Goal: Obtain resource: Download file/media

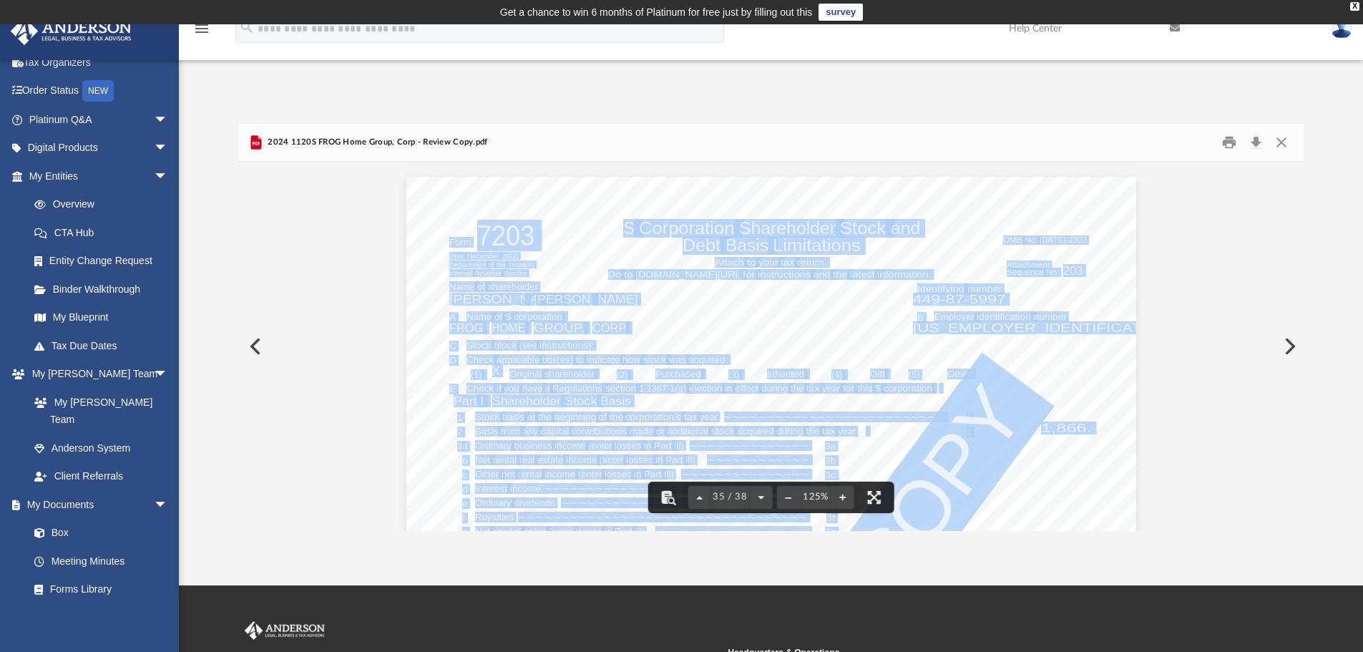
scroll to position [31971, 0]
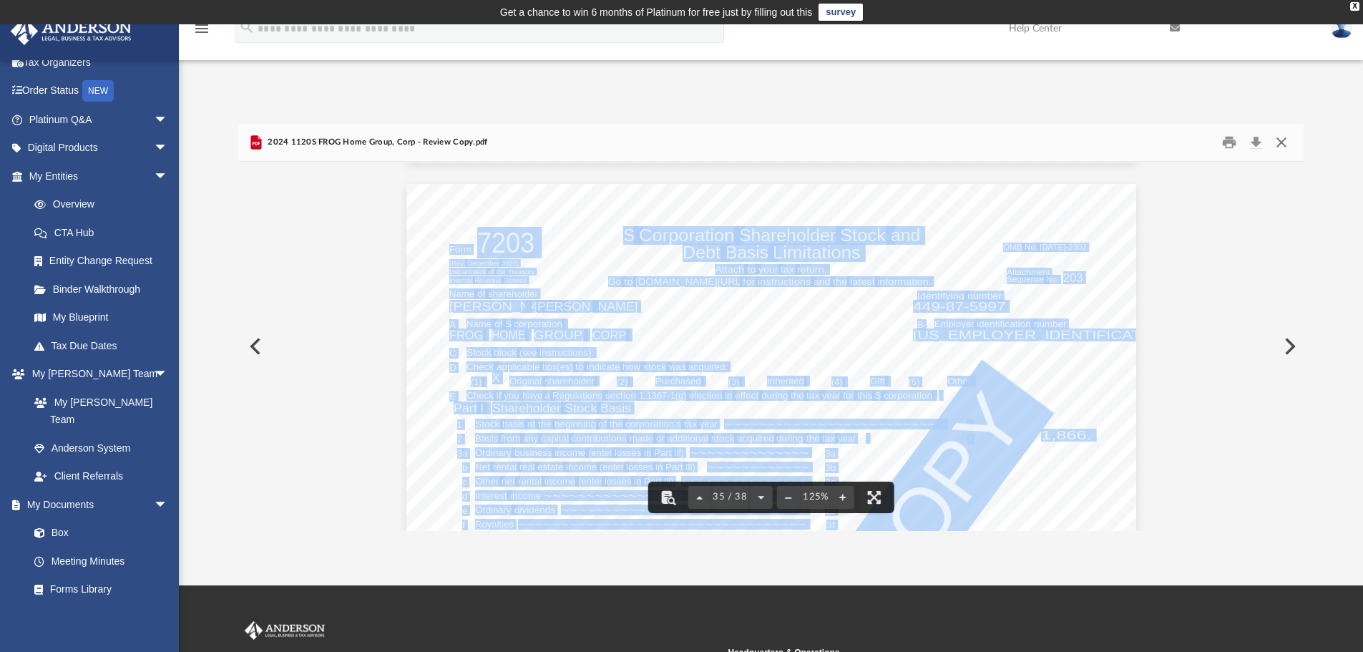
click at [1284, 142] on button "Close" at bounding box center [1282, 143] width 26 height 22
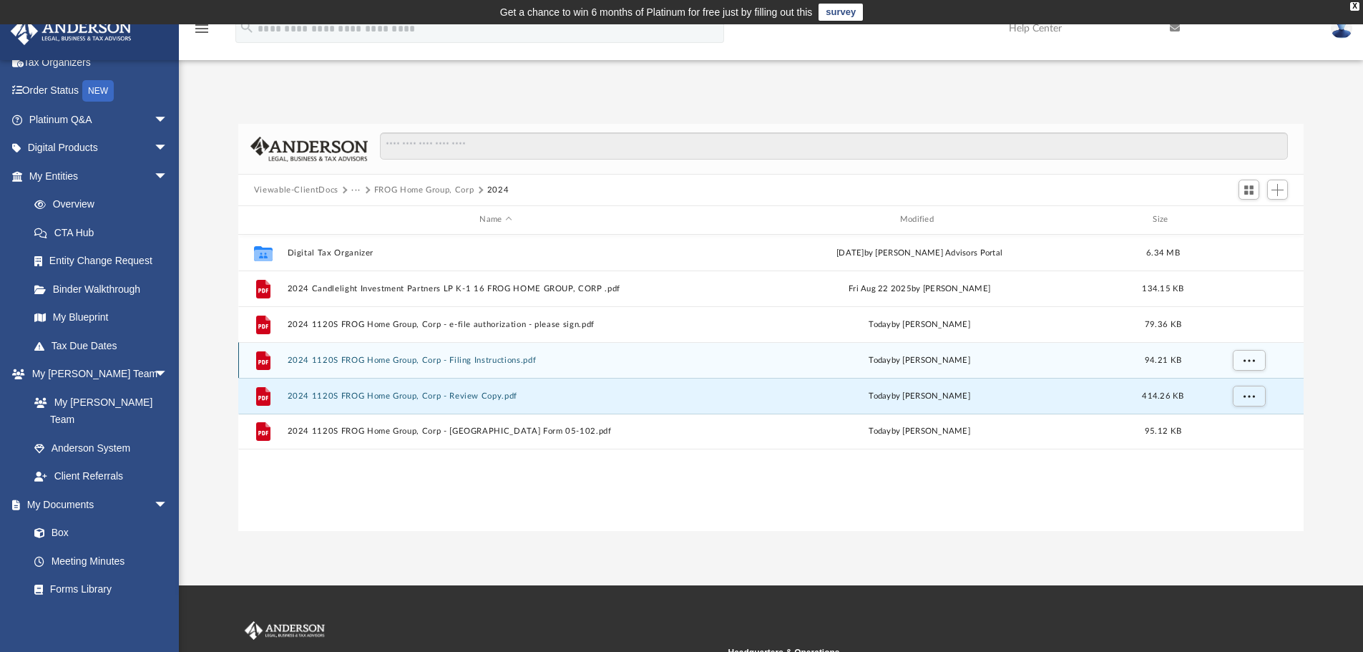
click at [389, 366] on div "File 2024 1120S FROG Home Group, Corp - Filing Instructions.pdf [DATE] by [PERS…" at bounding box center [771, 360] width 1066 height 36
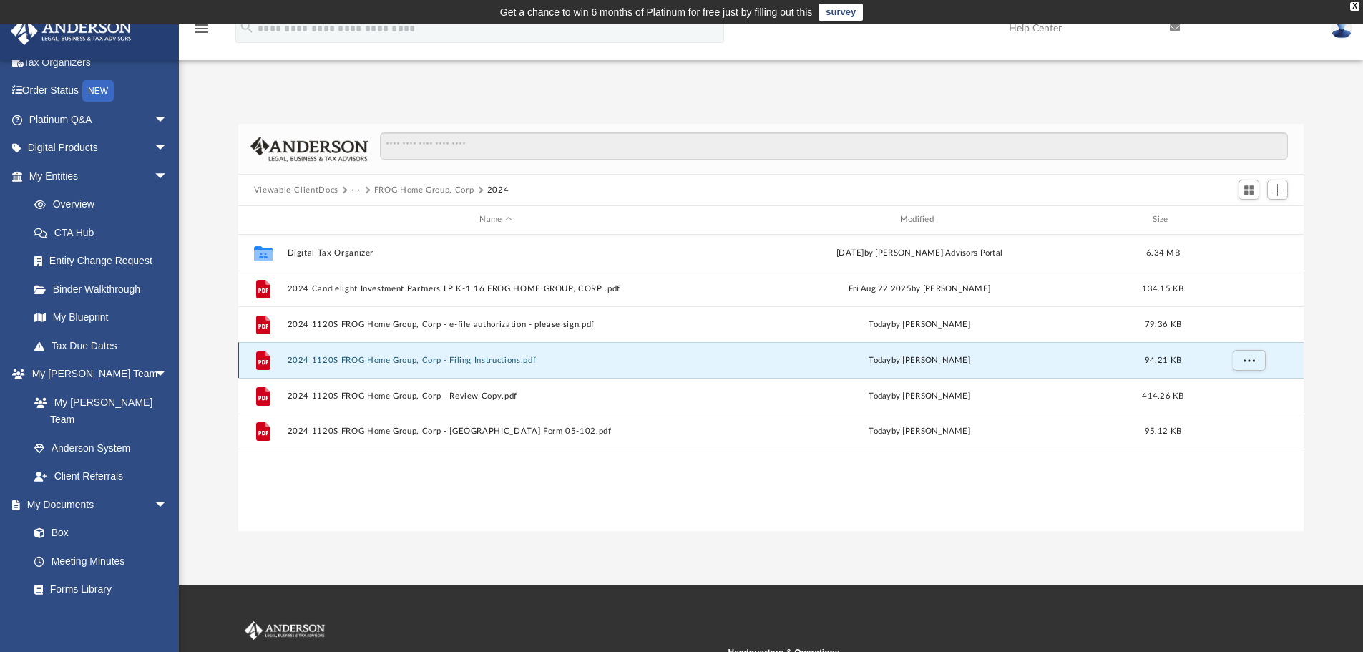
click at [396, 354] on div "File 2024 1120S FROG Home Group, Corp - Filing Instructions.pdf [DATE] by [PERS…" at bounding box center [771, 360] width 1066 height 36
click at [260, 352] on icon "grid" at bounding box center [263, 360] width 14 height 19
click at [228, 405] on div "Difficulty viewing your box folder? You can also access your account directly o…" at bounding box center [771, 327] width 1184 height 407
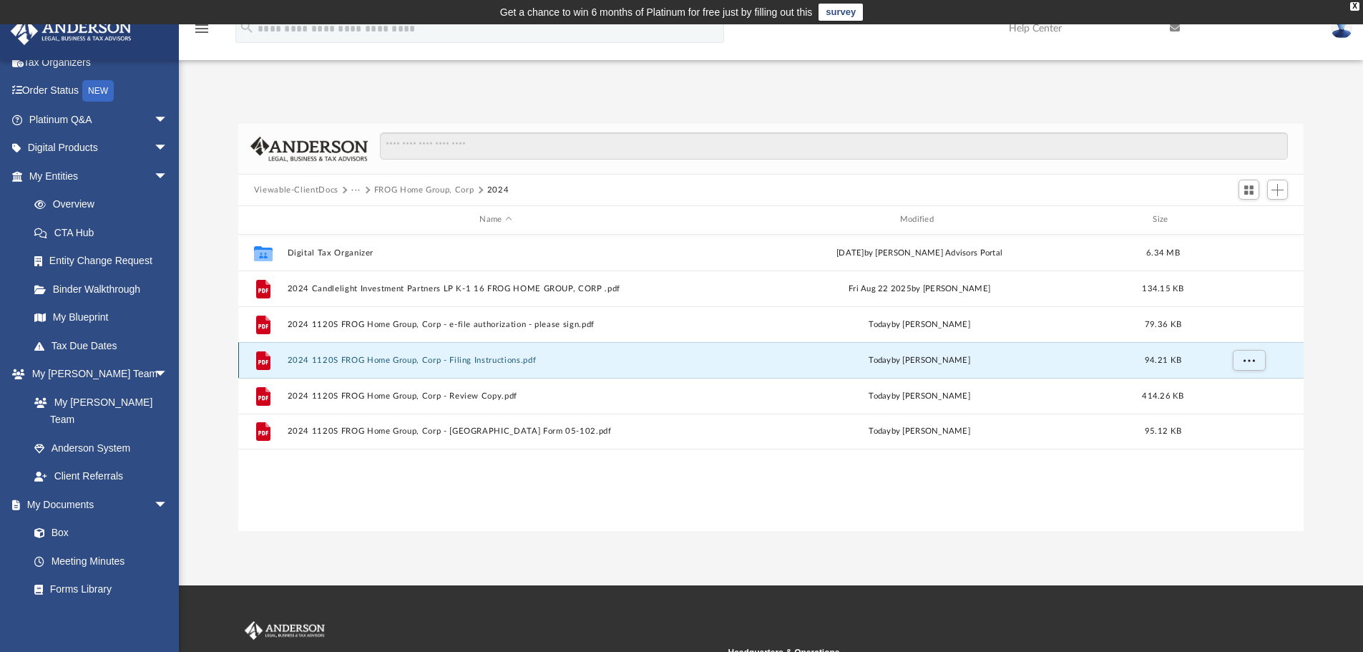
click at [263, 358] on icon "grid" at bounding box center [263, 360] width 14 height 19
click at [450, 344] on div "File 2024 1120S FROG Home Group, Corp - Filing Instructions.pdf [DATE] by [PERS…" at bounding box center [771, 360] width 1066 height 36
click at [351, 186] on button "···" at bounding box center [355, 190] width 9 height 13
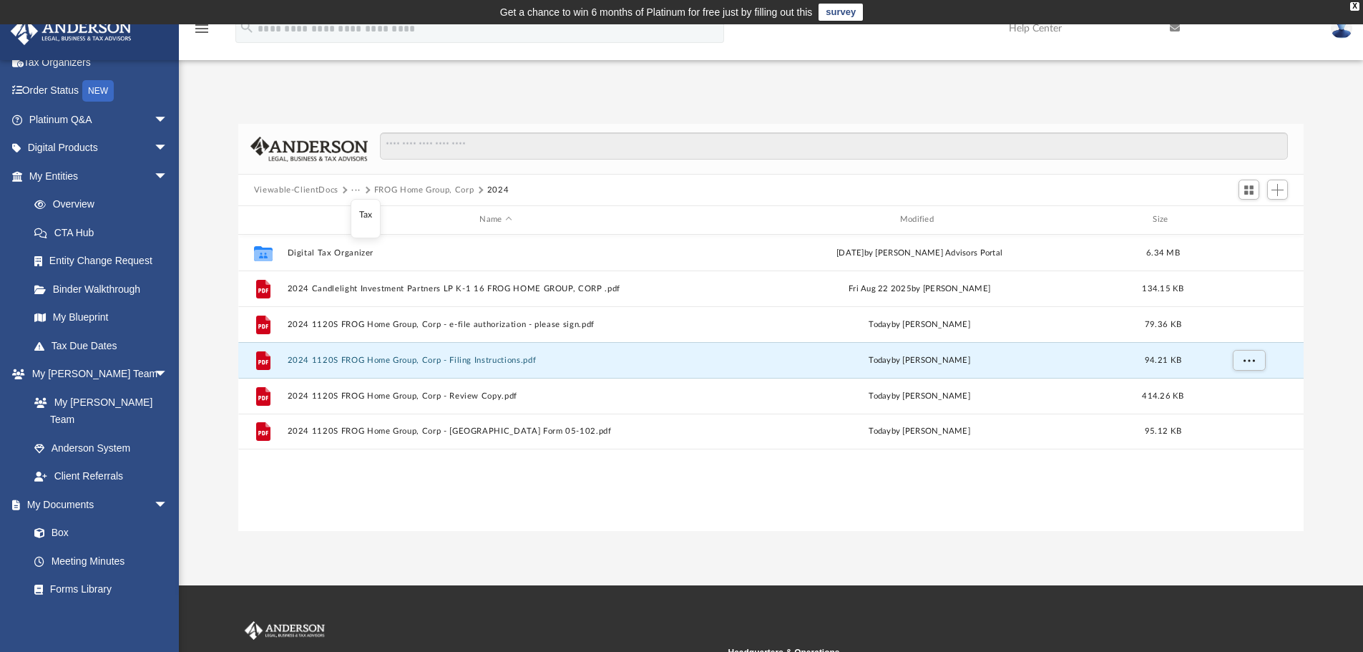
click at [367, 214] on li "Tax" at bounding box center [366, 214] width 14 height 15
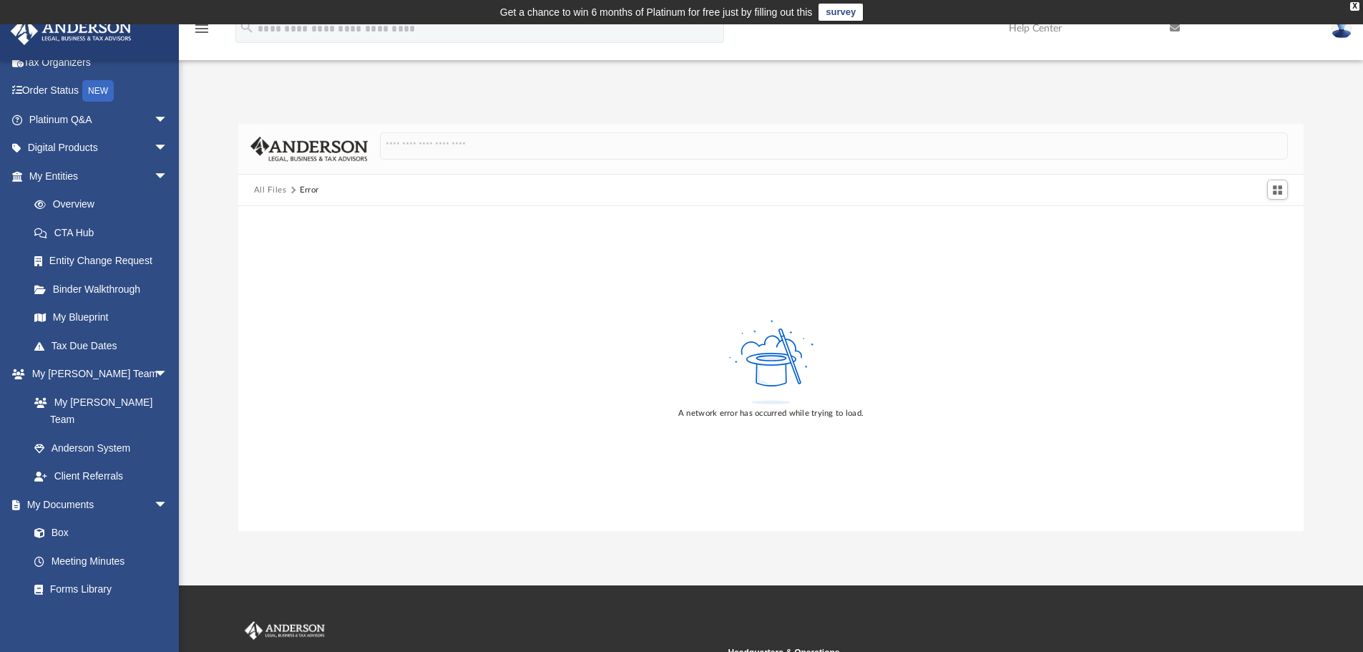
click at [277, 187] on button "All Files" at bounding box center [270, 190] width 33 height 13
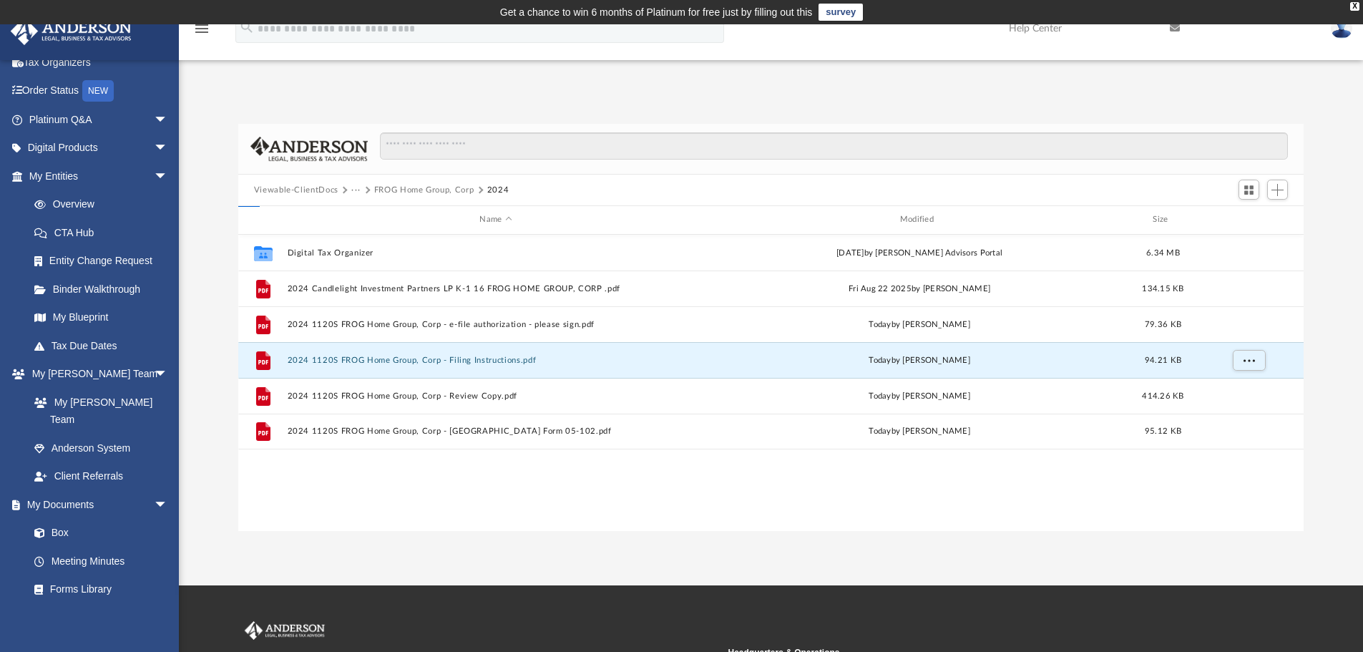
scroll to position [315, 1055]
click at [306, 356] on button "2024 1120S FROG Home Group, Corp - Filing Instructions.pdf" at bounding box center [495, 360] width 417 height 9
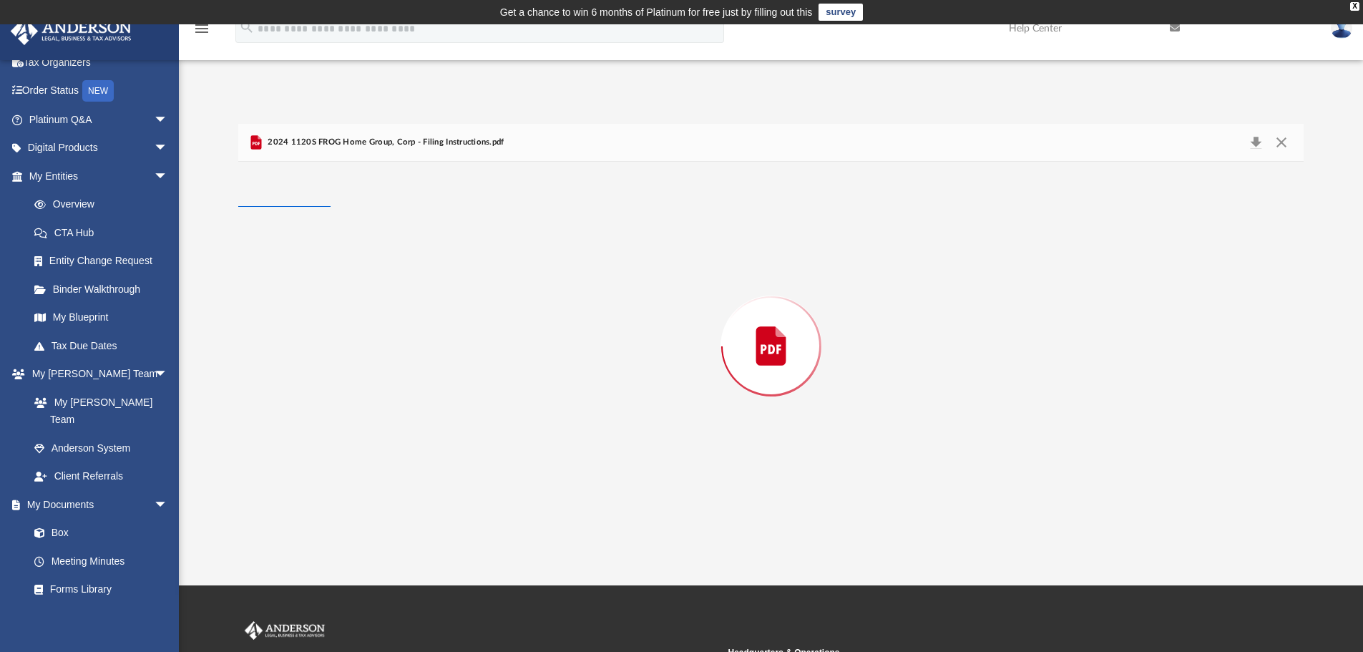
click at [306, 355] on div "Preview" at bounding box center [771, 346] width 1066 height 369
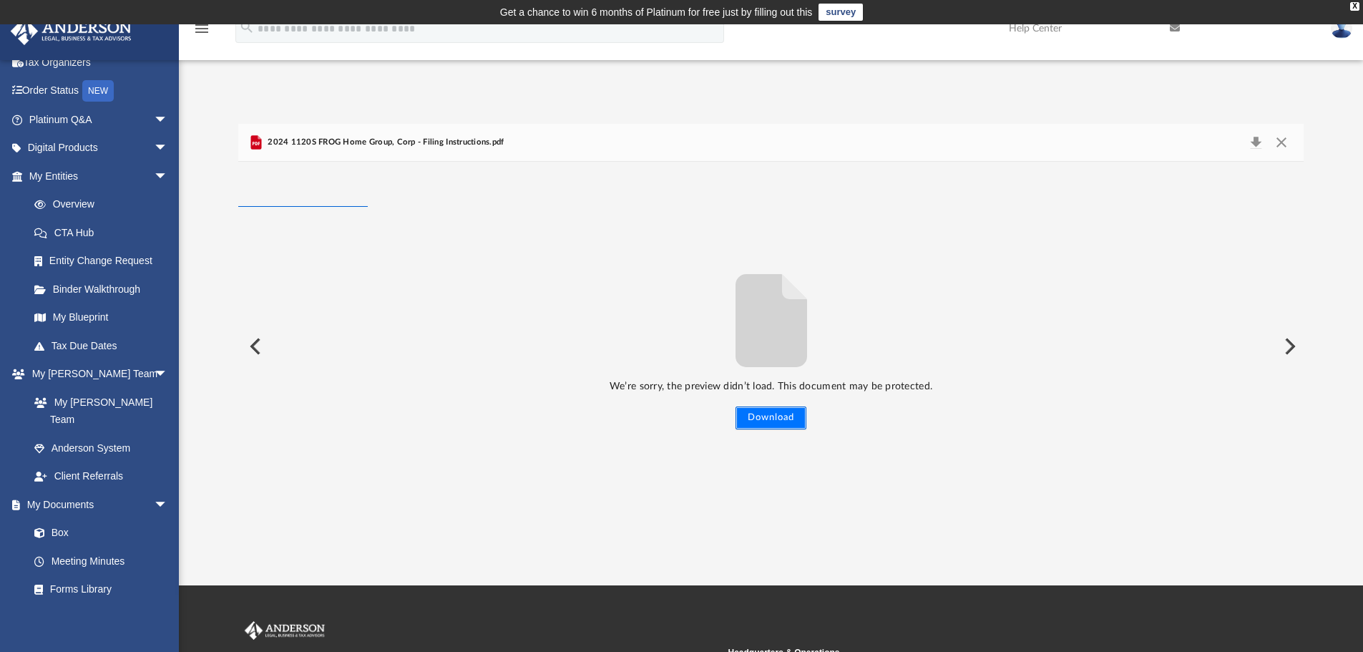
click at [785, 420] on button "Download" at bounding box center [771, 417] width 71 height 23
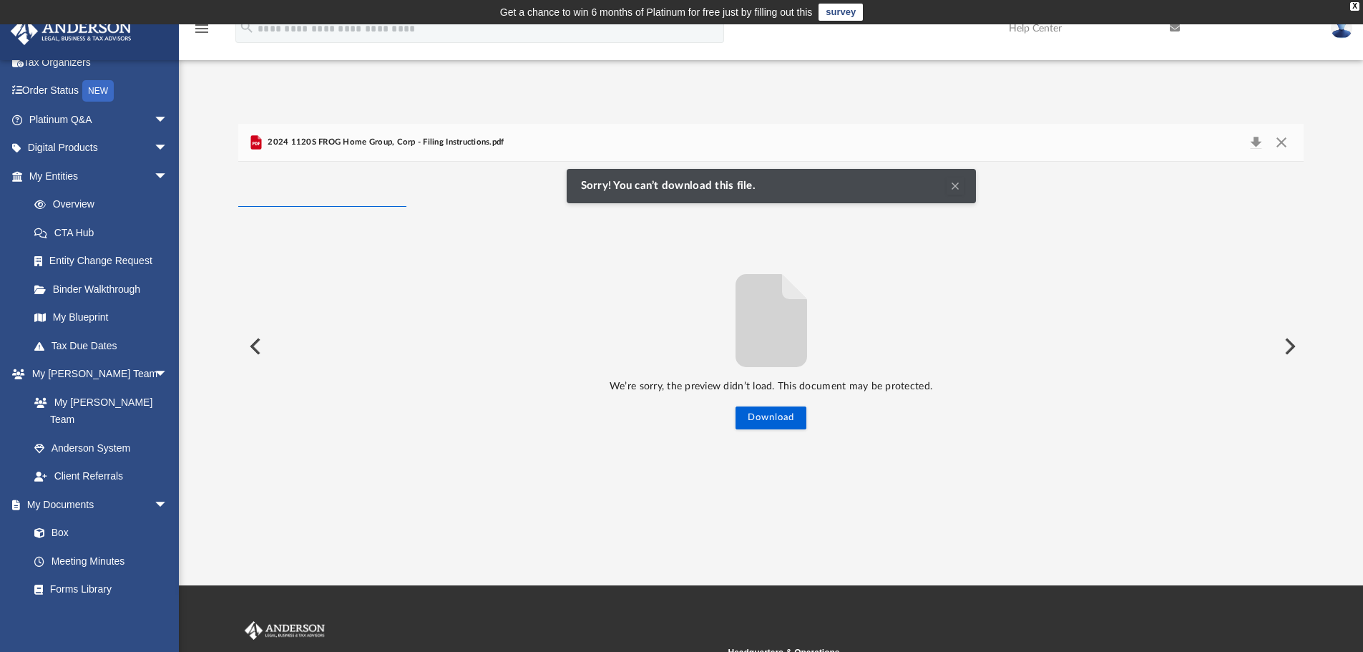
click at [953, 189] on button "Clear Notification" at bounding box center [955, 185] width 17 height 17
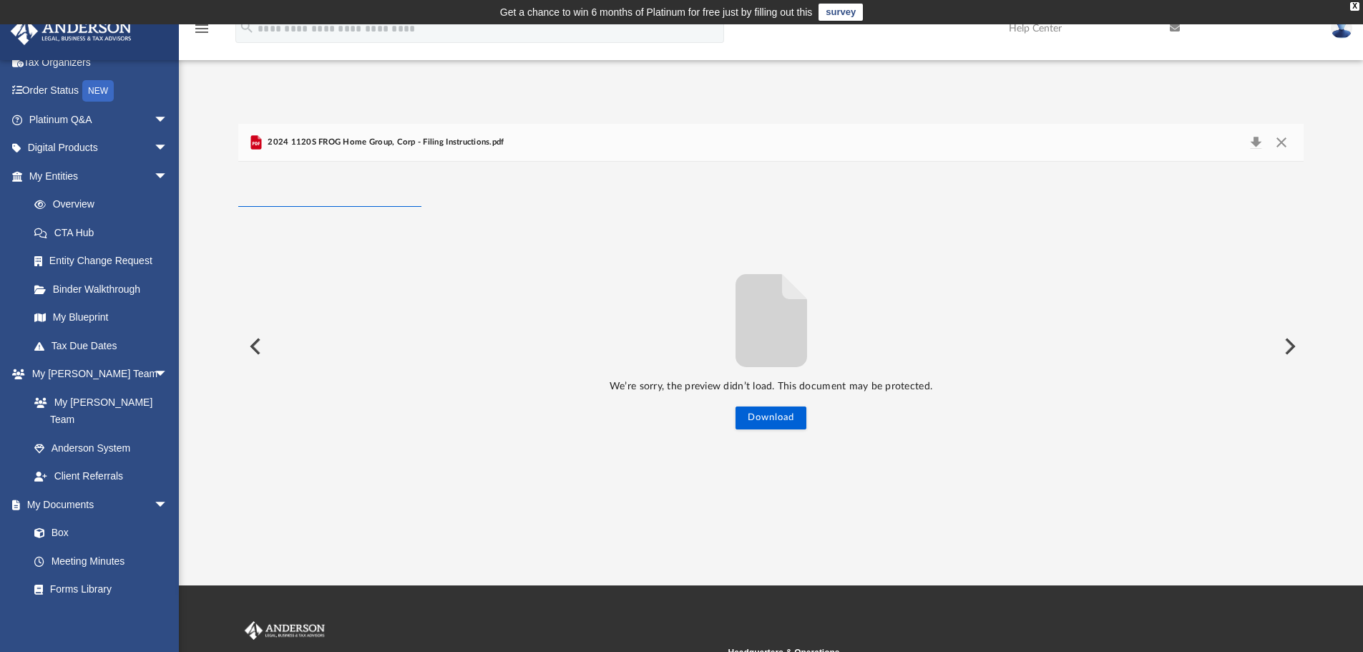
click at [1293, 346] on button "Preview" at bounding box center [1288, 346] width 31 height 40
click at [1286, 140] on button "Close" at bounding box center [1282, 142] width 26 height 20
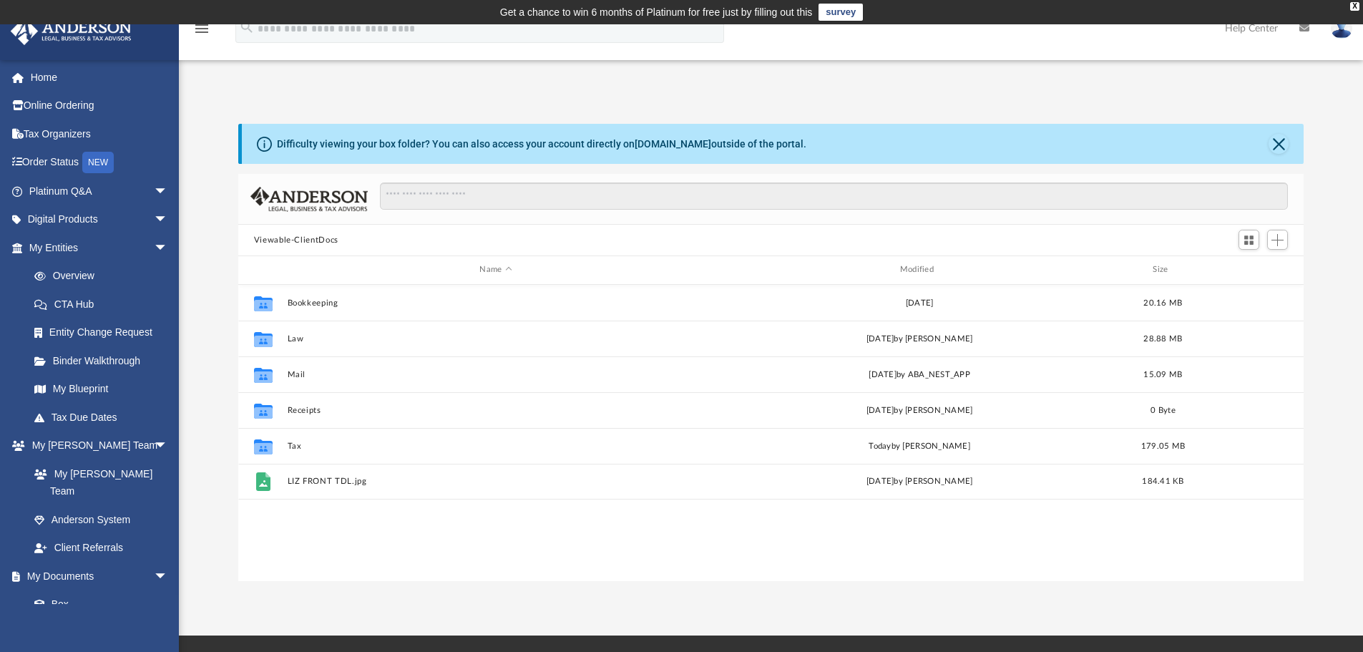
scroll to position [315, 1055]
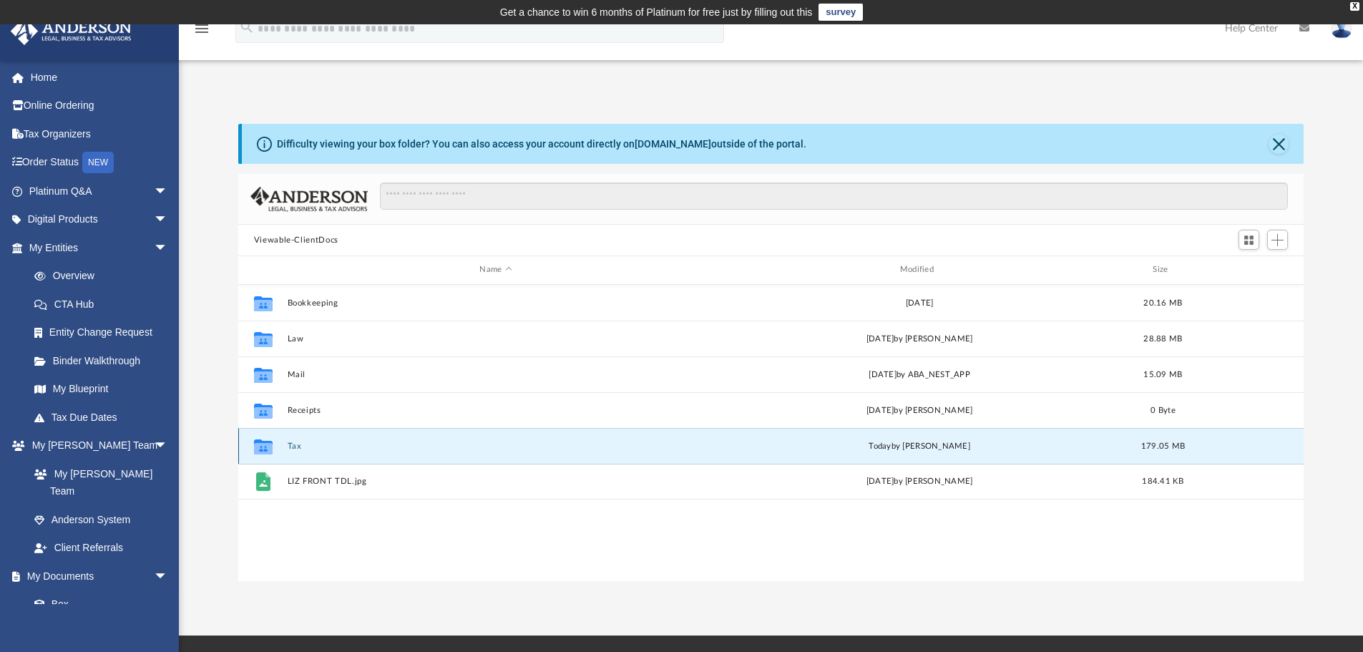
click at [294, 446] on button "Tax" at bounding box center [495, 445] width 417 height 9
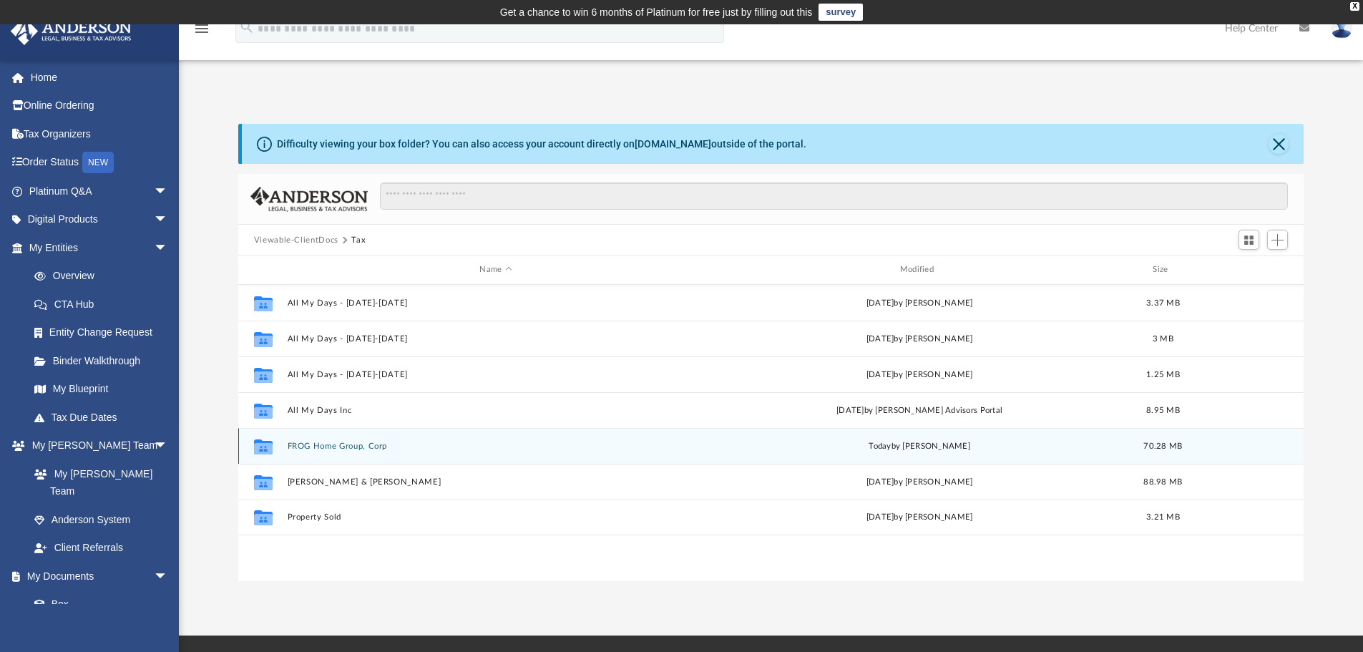
click at [294, 446] on button "FROG Home Group, Corp" at bounding box center [495, 445] width 417 height 9
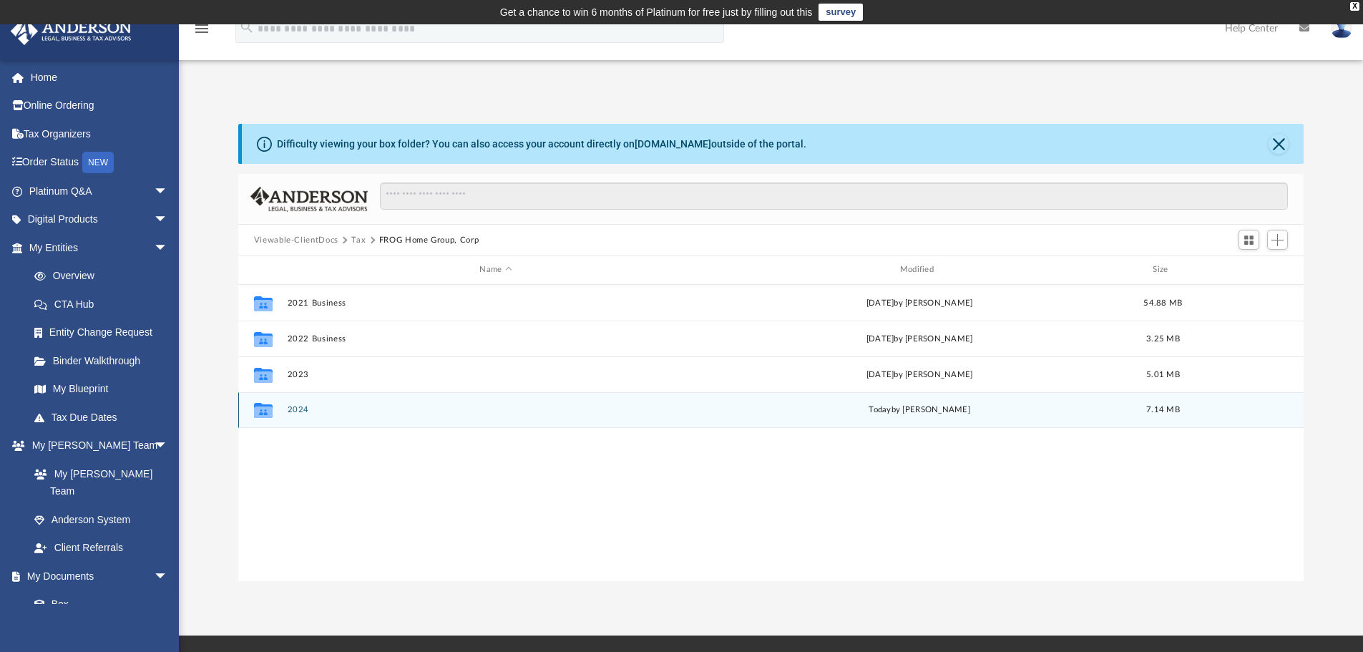
click at [299, 407] on button "2024" at bounding box center [495, 409] width 417 height 9
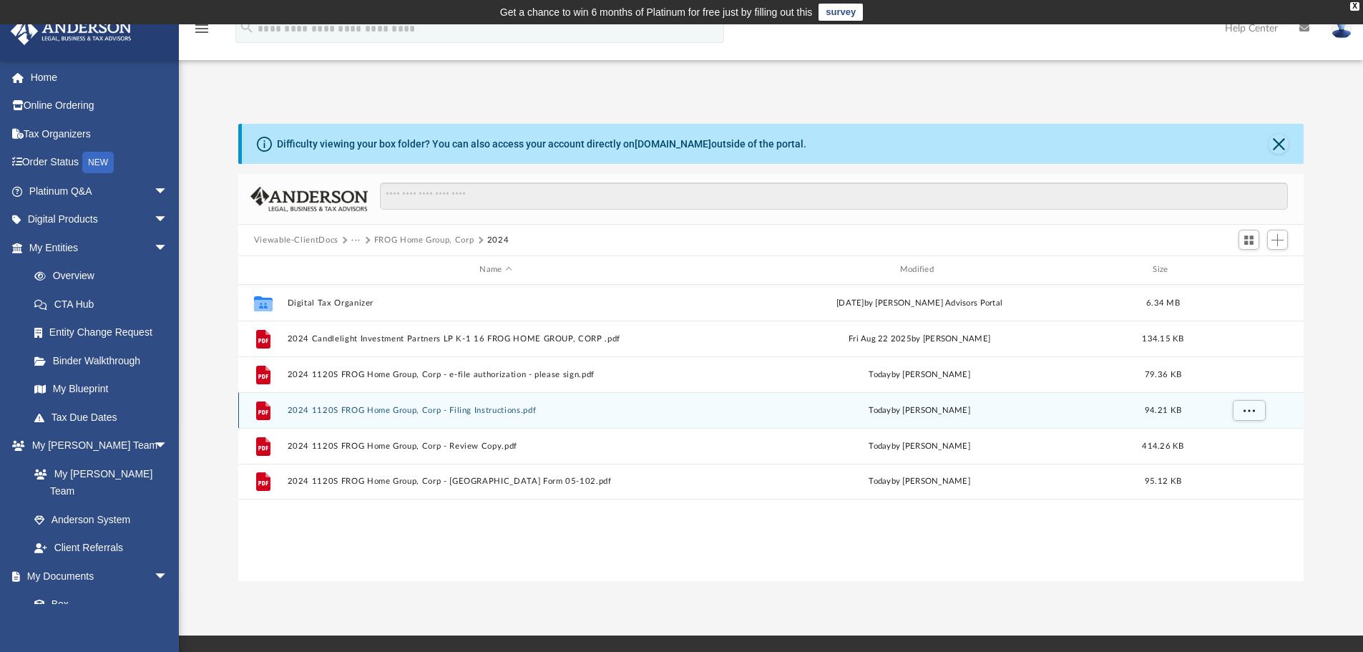
click at [299, 407] on button "2024 1120S FROG Home Group, Corp - Filing Instructions.pdf" at bounding box center [495, 410] width 417 height 9
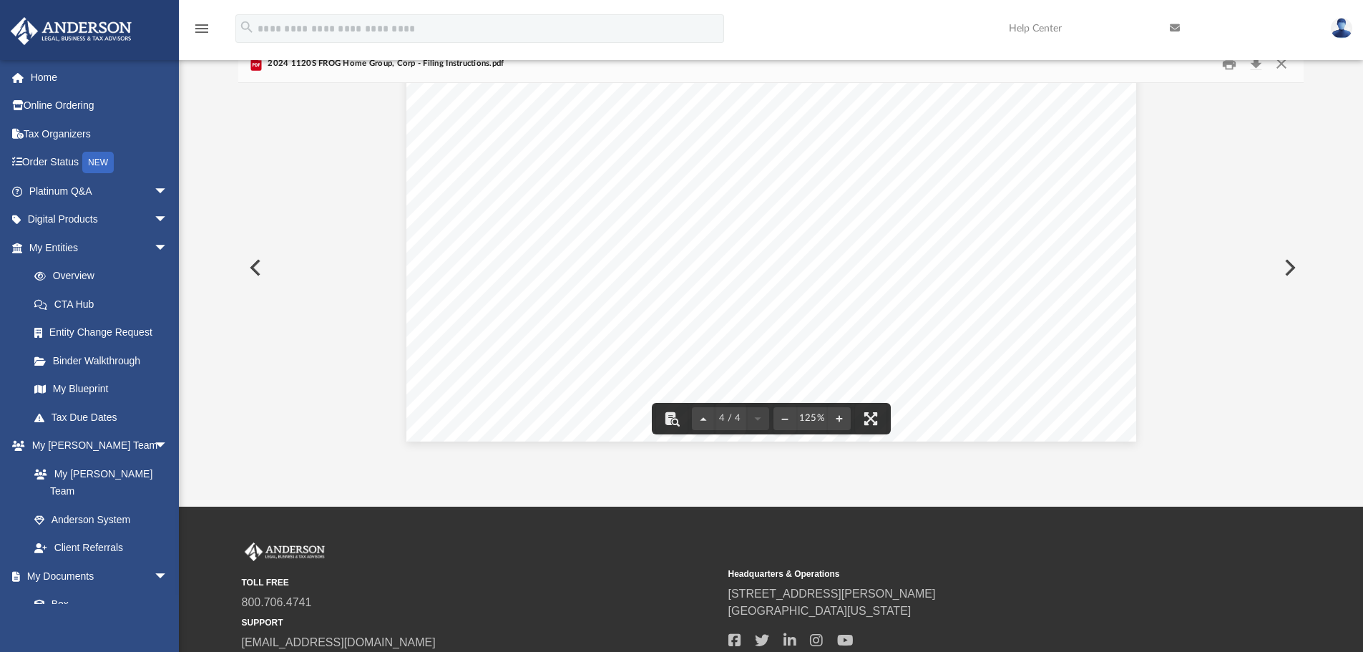
scroll to position [0, 0]
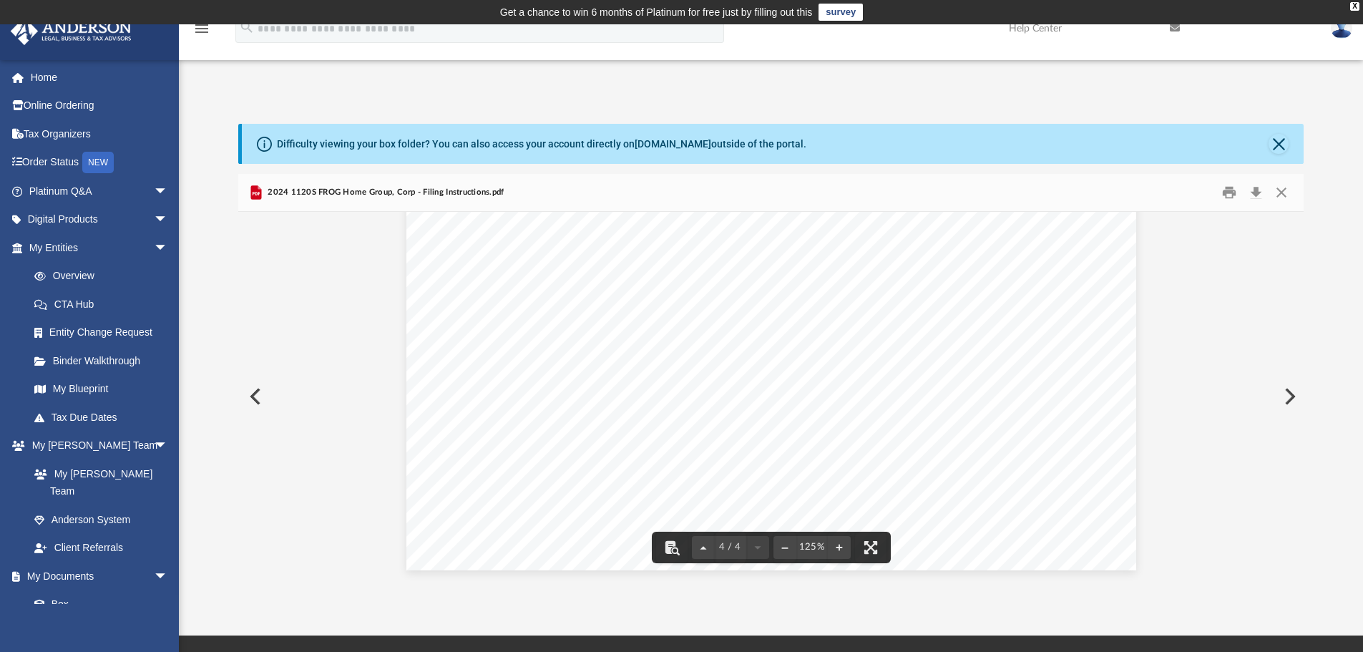
click at [860, 401] on div "426340 04-01-24 FROG HOME GROUP, CORP 1514 BROOKTRAIL DR KINGWOOD, TX 77339 TEX…" at bounding box center [771, 98] width 730 height 944
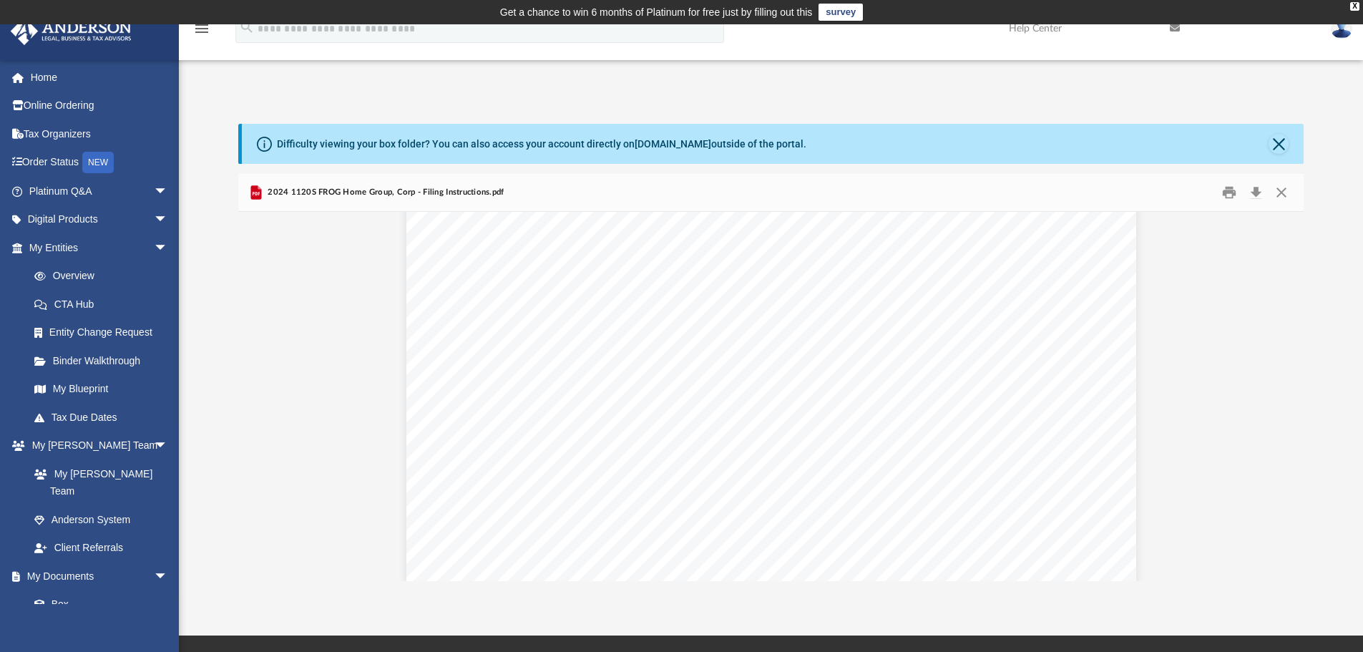
scroll to position [1276, 0]
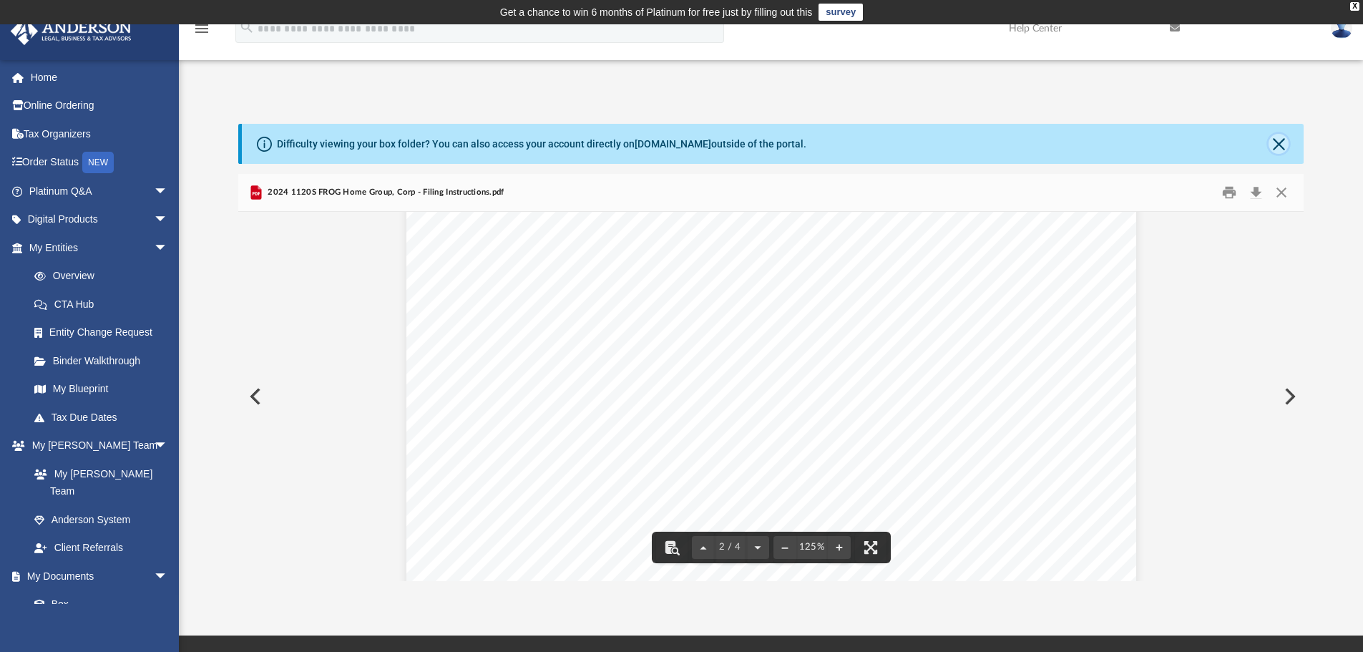
click at [1279, 140] on button "Close" at bounding box center [1279, 144] width 20 height 20
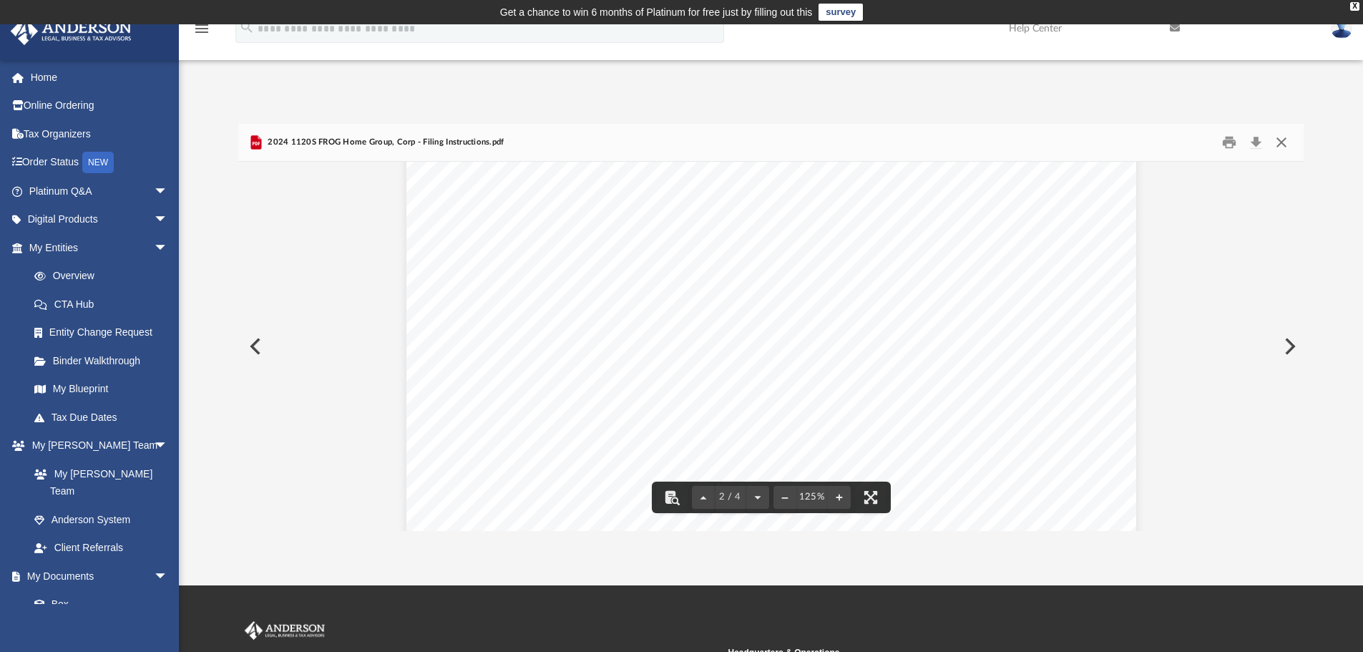
click at [1277, 136] on button "Close" at bounding box center [1282, 143] width 26 height 22
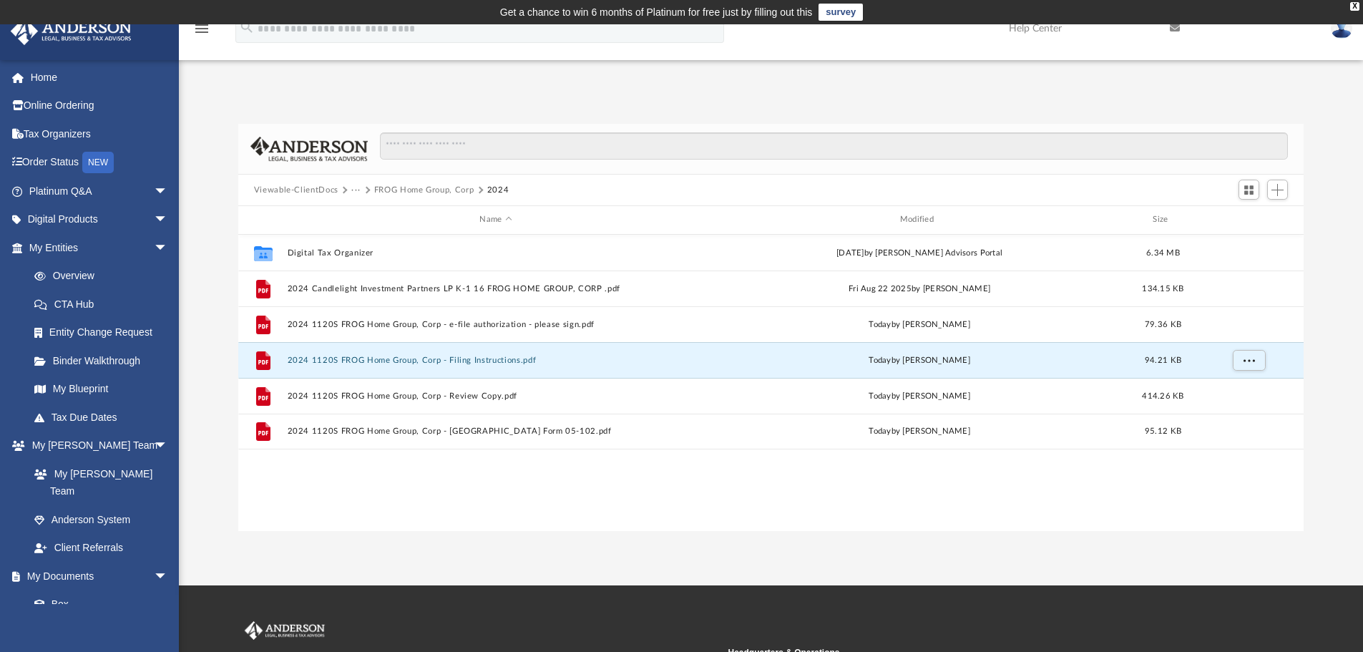
click at [296, 189] on button "Viewable-ClientDocs" at bounding box center [296, 190] width 84 height 13
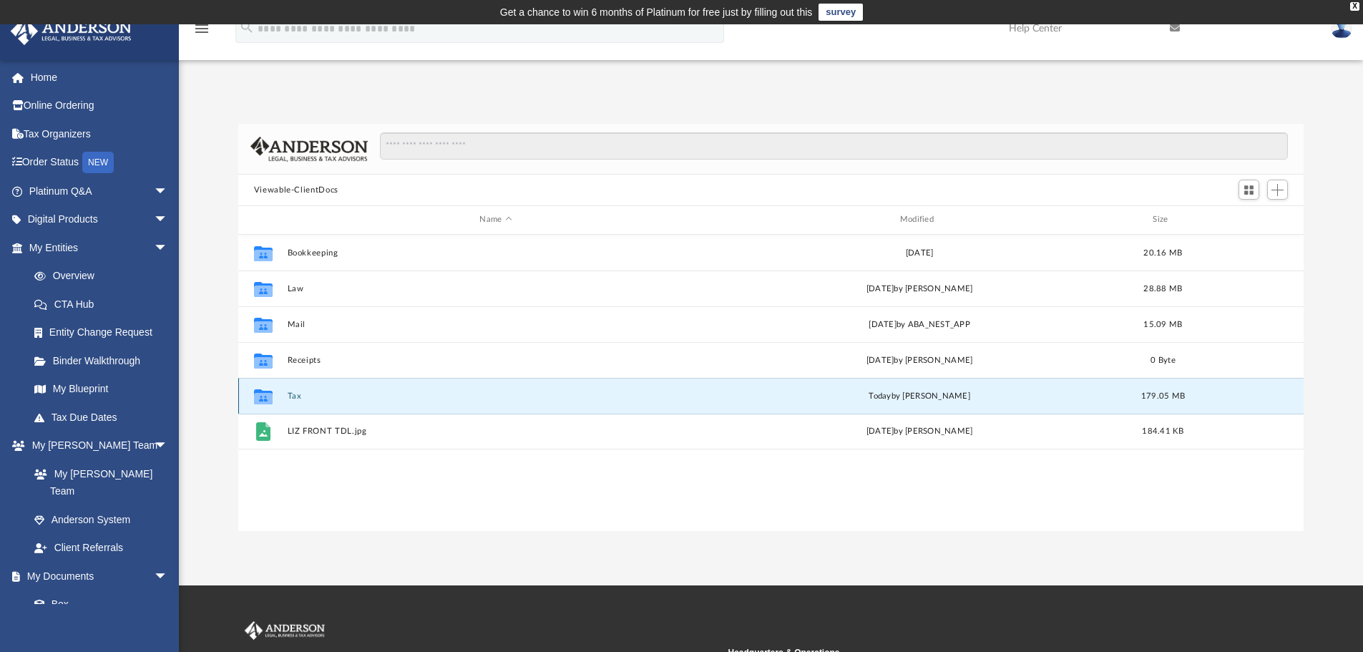
click at [293, 394] on button "Tax" at bounding box center [495, 395] width 417 height 9
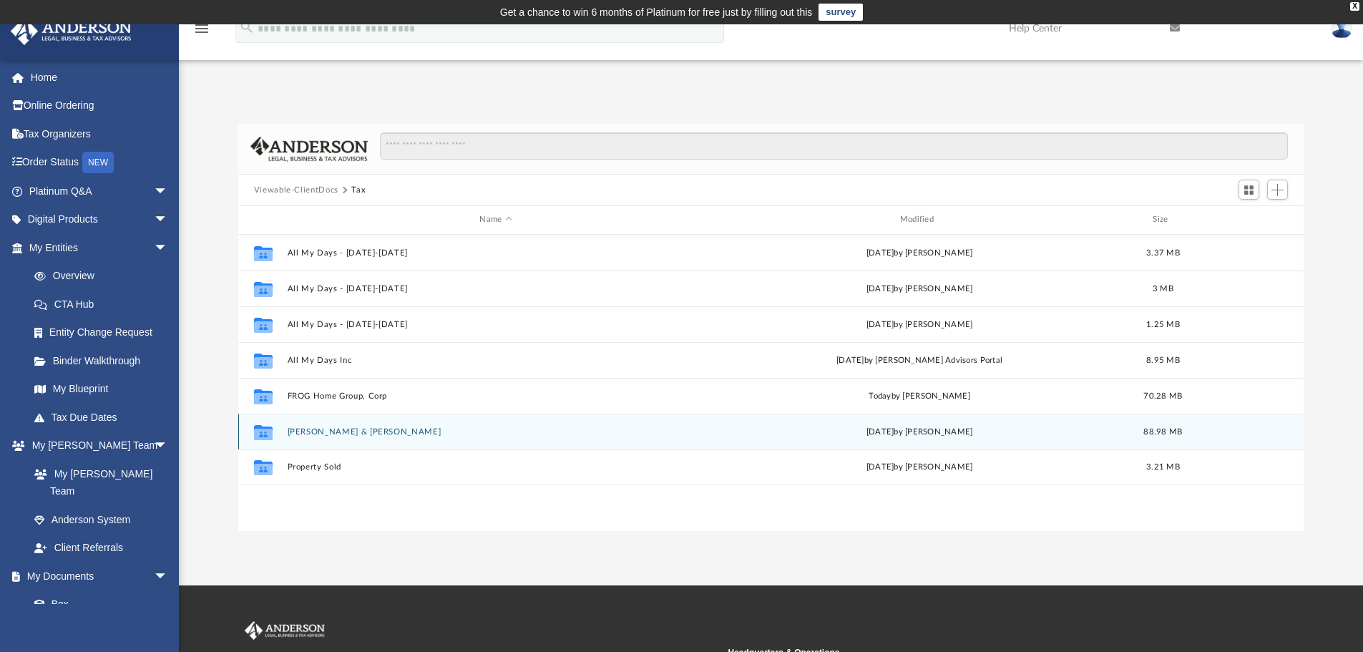
click at [359, 425] on div "Collaborated Folder Jones-Fuentes, Pamela & Fuentes, Tony Tue Jun 3 2025 by Tro…" at bounding box center [771, 432] width 1066 height 36
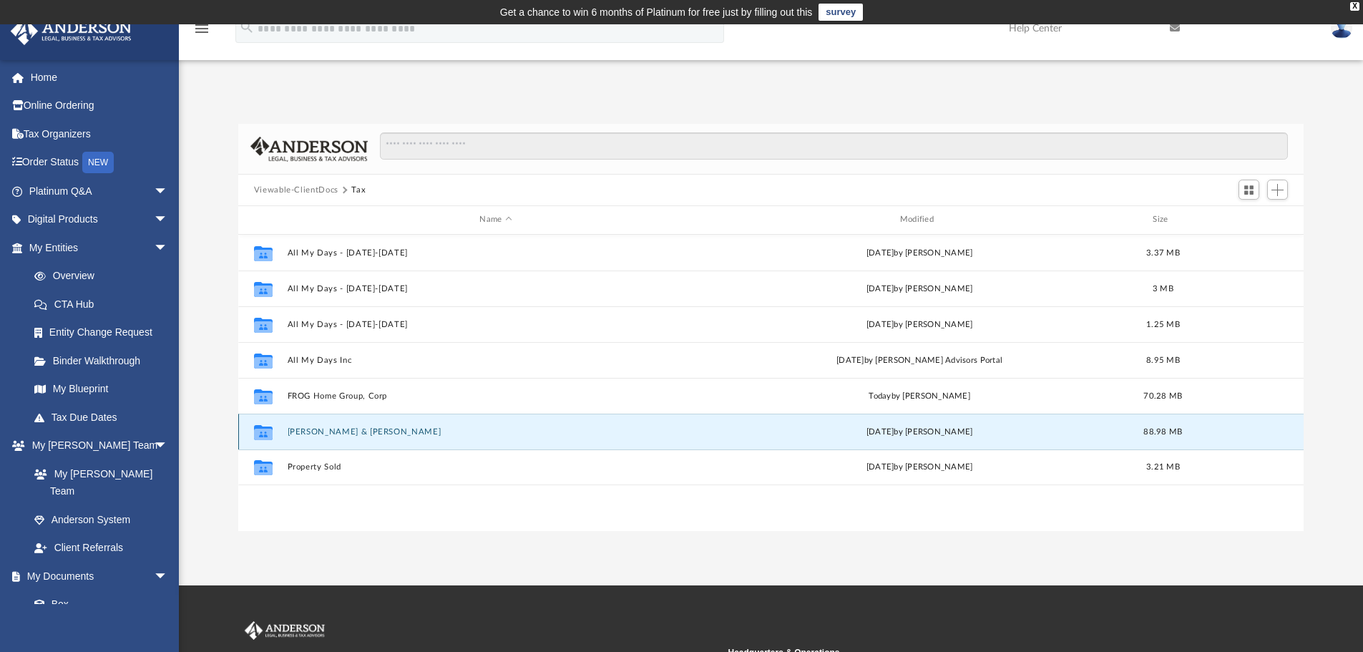
click at [360, 432] on button "Jones-Fuentes, Pamela & Fuentes, Tony" at bounding box center [495, 431] width 417 height 9
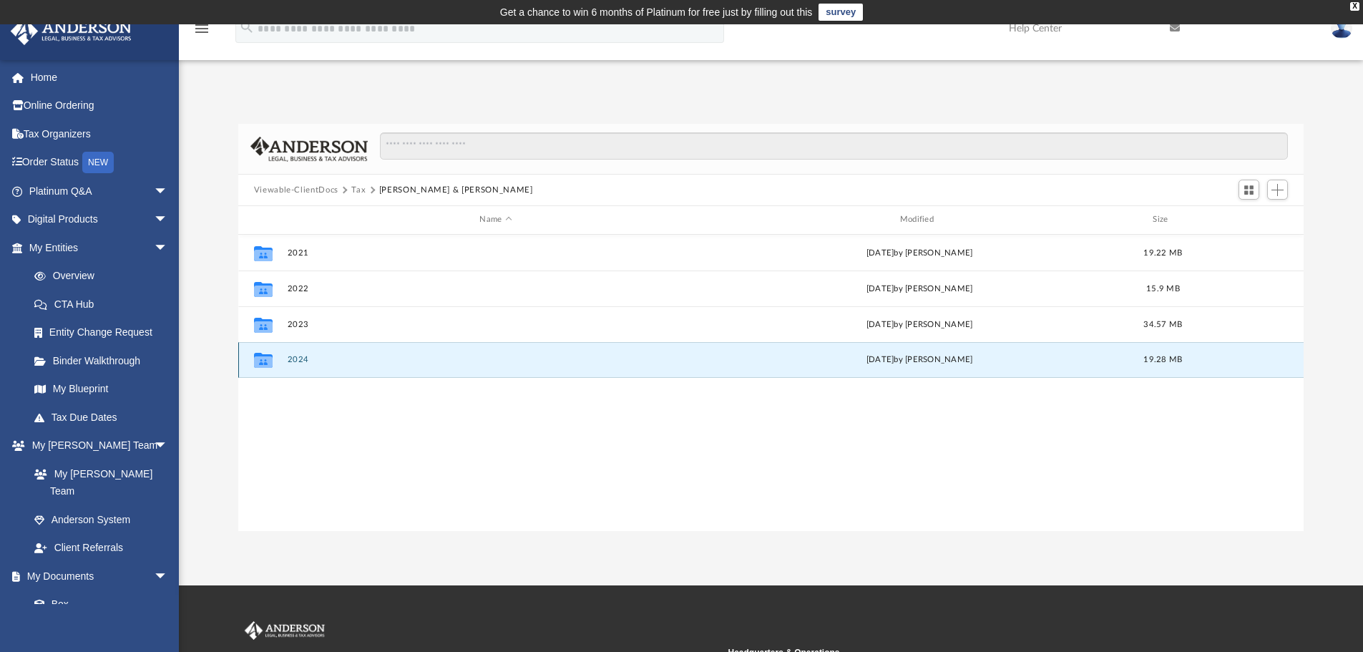
click at [308, 358] on button "2024" at bounding box center [495, 359] width 417 height 9
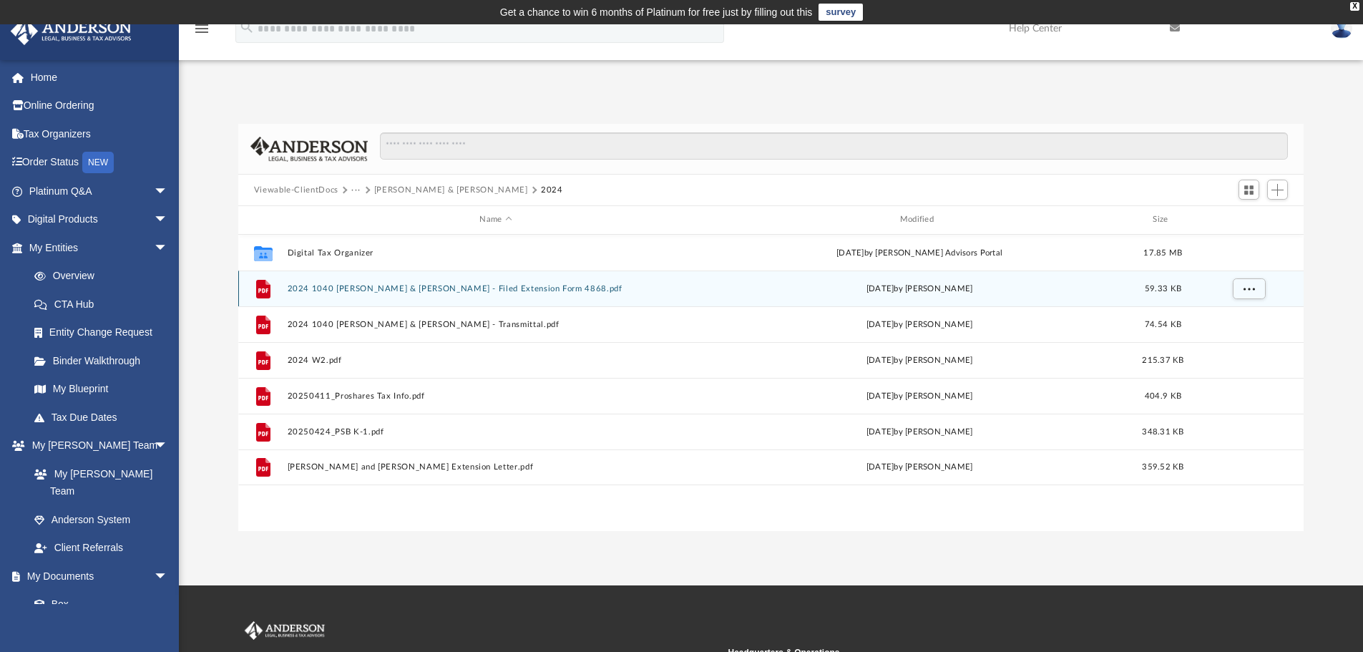
click at [534, 285] on button "2024 1040 Jones-Fuentes, Pamela & Fuentes, Tony - Filed Extension Form 4868.pdf" at bounding box center [495, 288] width 417 height 9
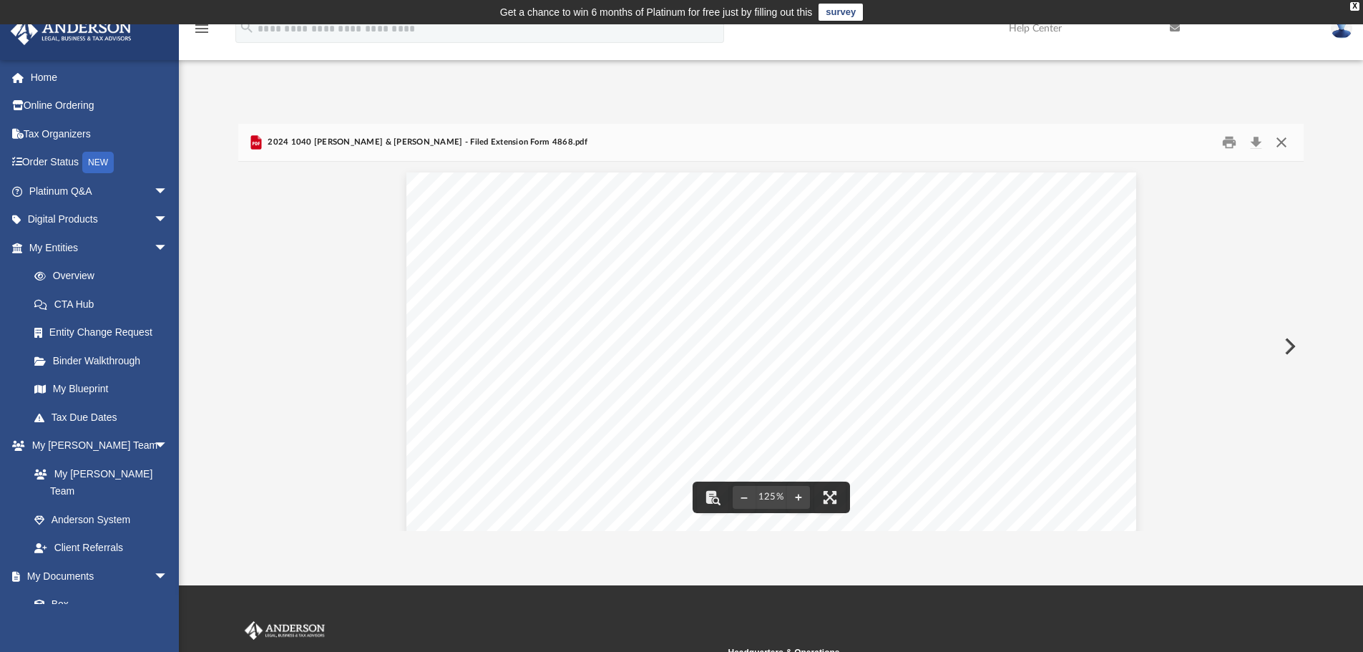
click at [1284, 143] on button "Close" at bounding box center [1282, 143] width 26 height 22
